Goal: Task Accomplishment & Management: Manage account settings

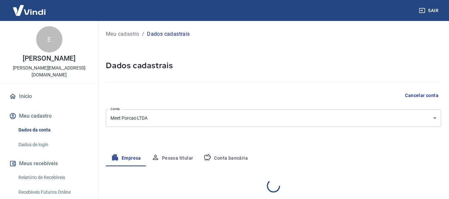
select select "MG"
select select "business"
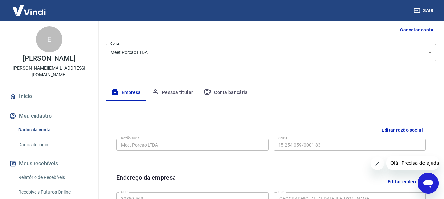
click at [174, 95] on button "Pessoa titular" at bounding box center [172, 93] width 52 height 16
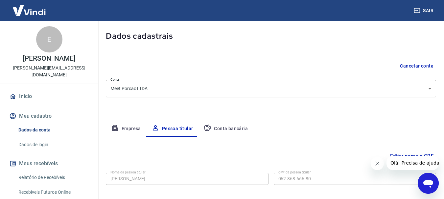
scroll to position [63, 0]
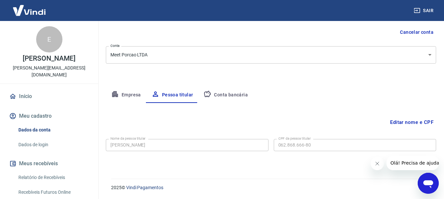
click at [236, 96] on button "Conta bancária" at bounding box center [225, 95] width 55 height 16
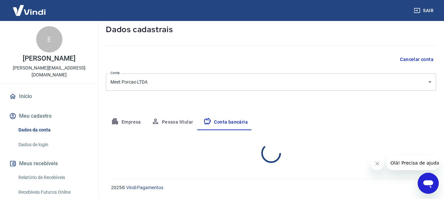
select select "1"
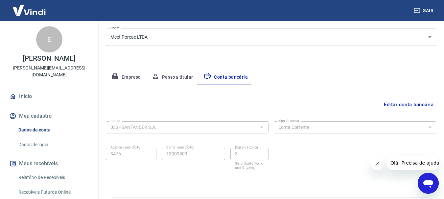
scroll to position [100, 0]
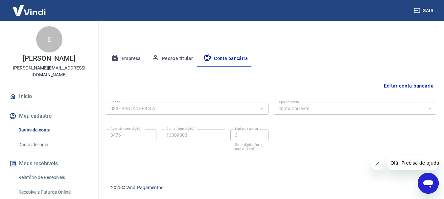
click at [129, 60] on button "Empresa" at bounding box center [126, 59] width 40 height 16
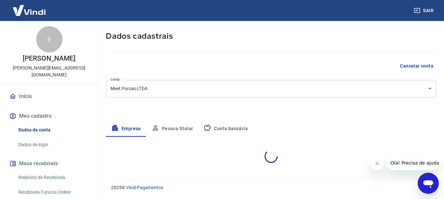
select select "MG"
select select "business"
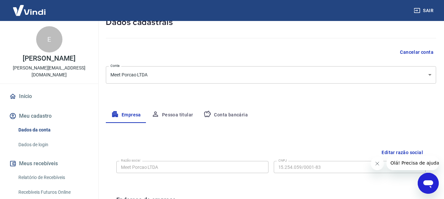
scroll to position [77, 0]
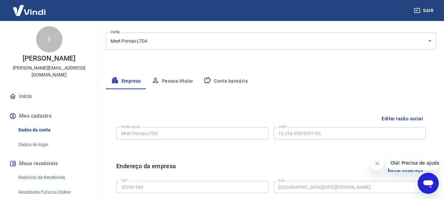
click at [45, 144] on link "Dados de login" at bounding box center [53, 144] width 75 height 13
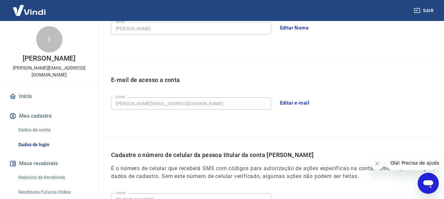
scroll to position [143, 0]
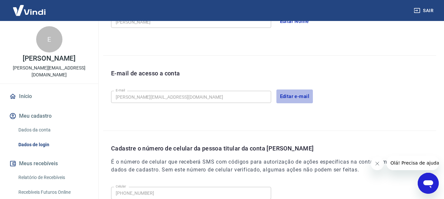
click at [286, 95] on button "Editar e-mail" at bounding box center [294, 97] width 37 height 14
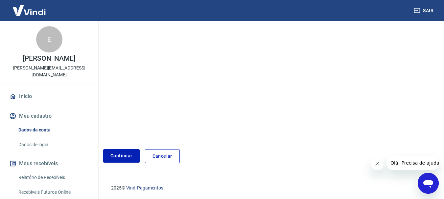
scroll to position [110, 0]
click at [123, 154] on link "Continuar" at bounding box center [121, 155] width 36 height 13
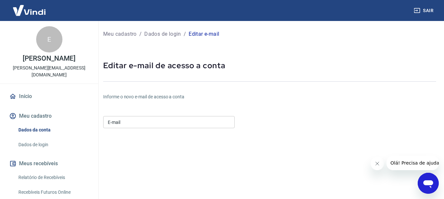
click at [139, 122] on input "E-mail" at bounding box center [168, 122] width 131 height 12
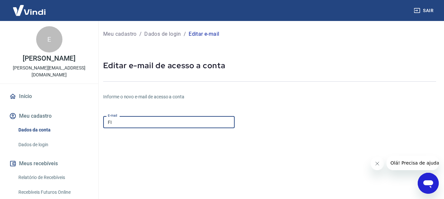
type input "F"
type input "[EMAIL_ADDRESS][DOMAIN_NAME]"
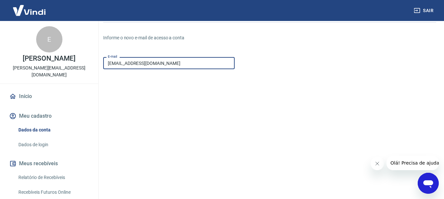
scroll to position [99, 0]
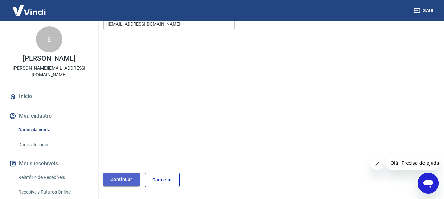
click at [120, 178] on button "Continuar" at bounding box center [121, 179] width 36 height 13
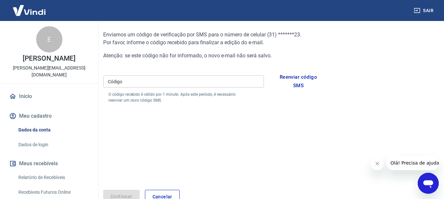
scroll to position [47, 0]
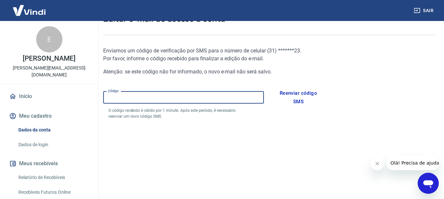
click at [140, 99] on input "Código" at bounding box center [183, 98] width 161 height 12
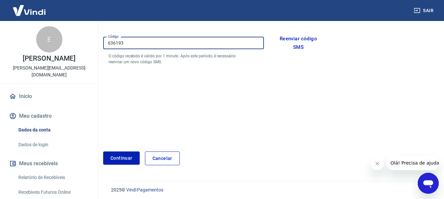
scroll to position [104, 0]
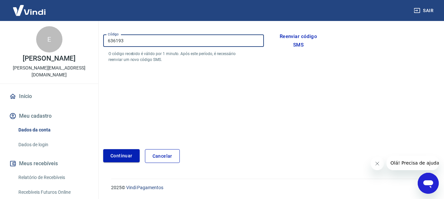
type input "636193"
click at [118, 152] on button "Continuar" at bounding box center [121, 156] width 36 height 13
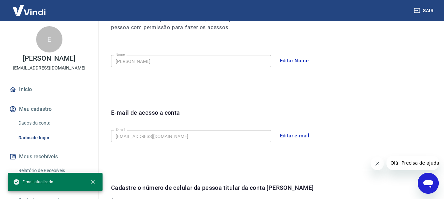
scroll to position [221, 0]
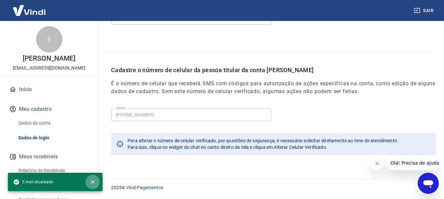
click at [92, 181] on icon "close" at bounding box center [93, 182] width 4 height 4
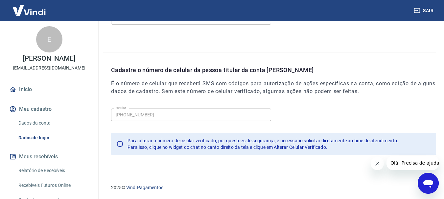
click at [376, 165] on icon "Fechar mensagem da empresa" at bounding box center [376, 163] width 5 height 5
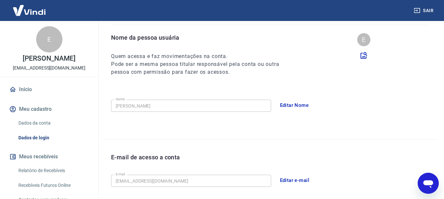
scroll to position [0, 0]
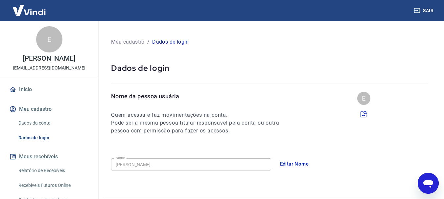
click at [34, 145] on link "Dados de login" at bounding box center [53, 137] width 75 height 13
click at [31, 130] on link "Dados da conta" at bounding box center [53, 123] width 75 height 13
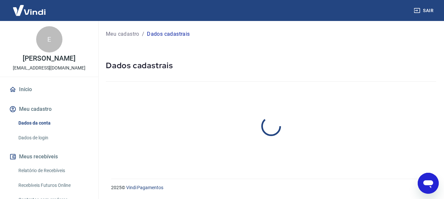
select select "MG"
select select "business"
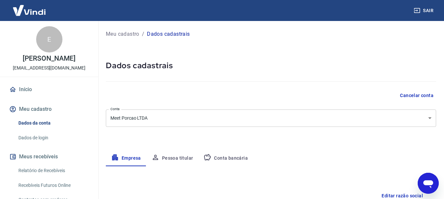
click at [28, 142] on link "Dados de login" at bounding box center [53, 137] width 75 height 13
